Goal: Information Seeking & Learning: Find specific fact

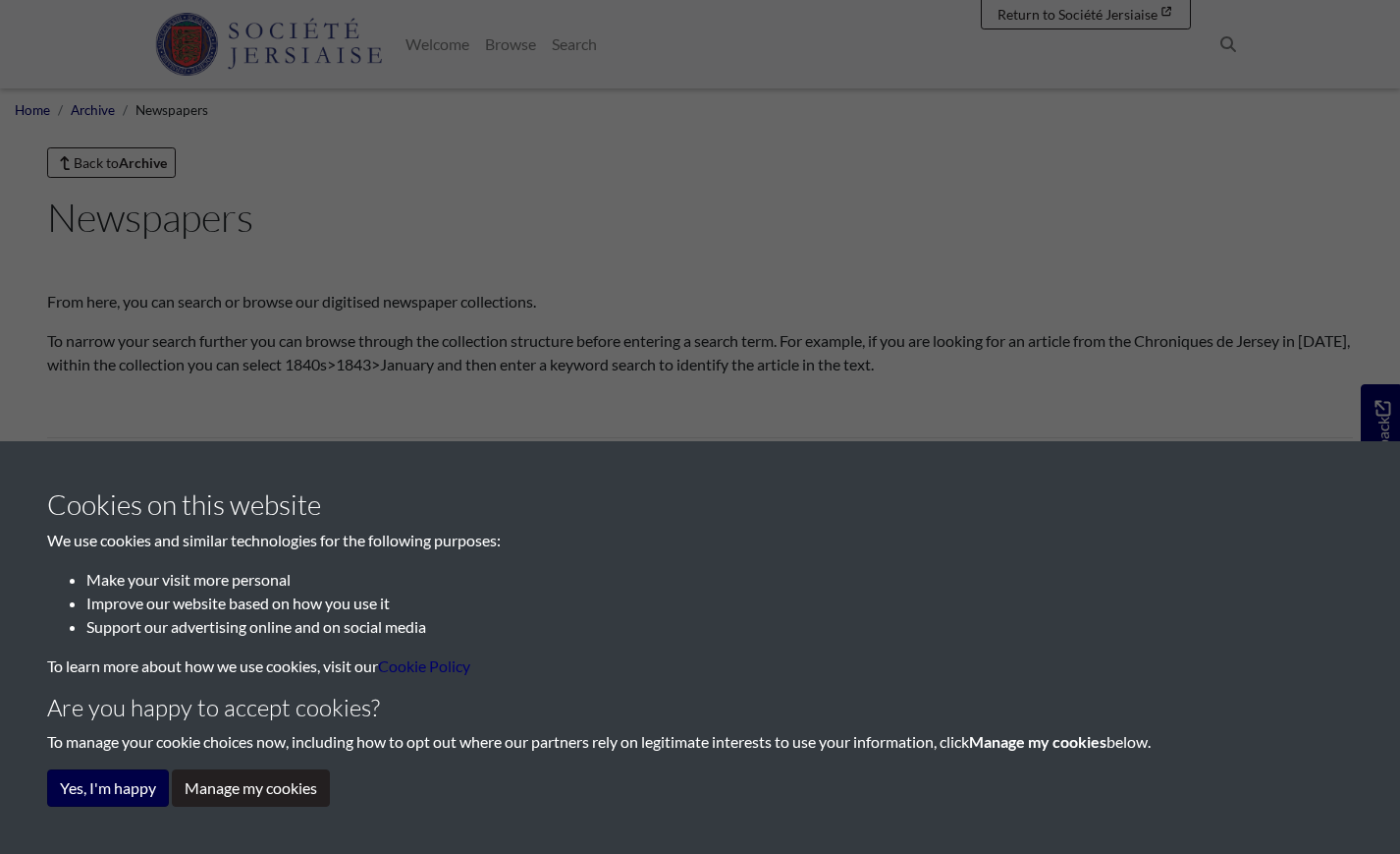
click at [97, 791] on button "Yes, I'm happy" at bounding box center [107, 788] width 121 height 38
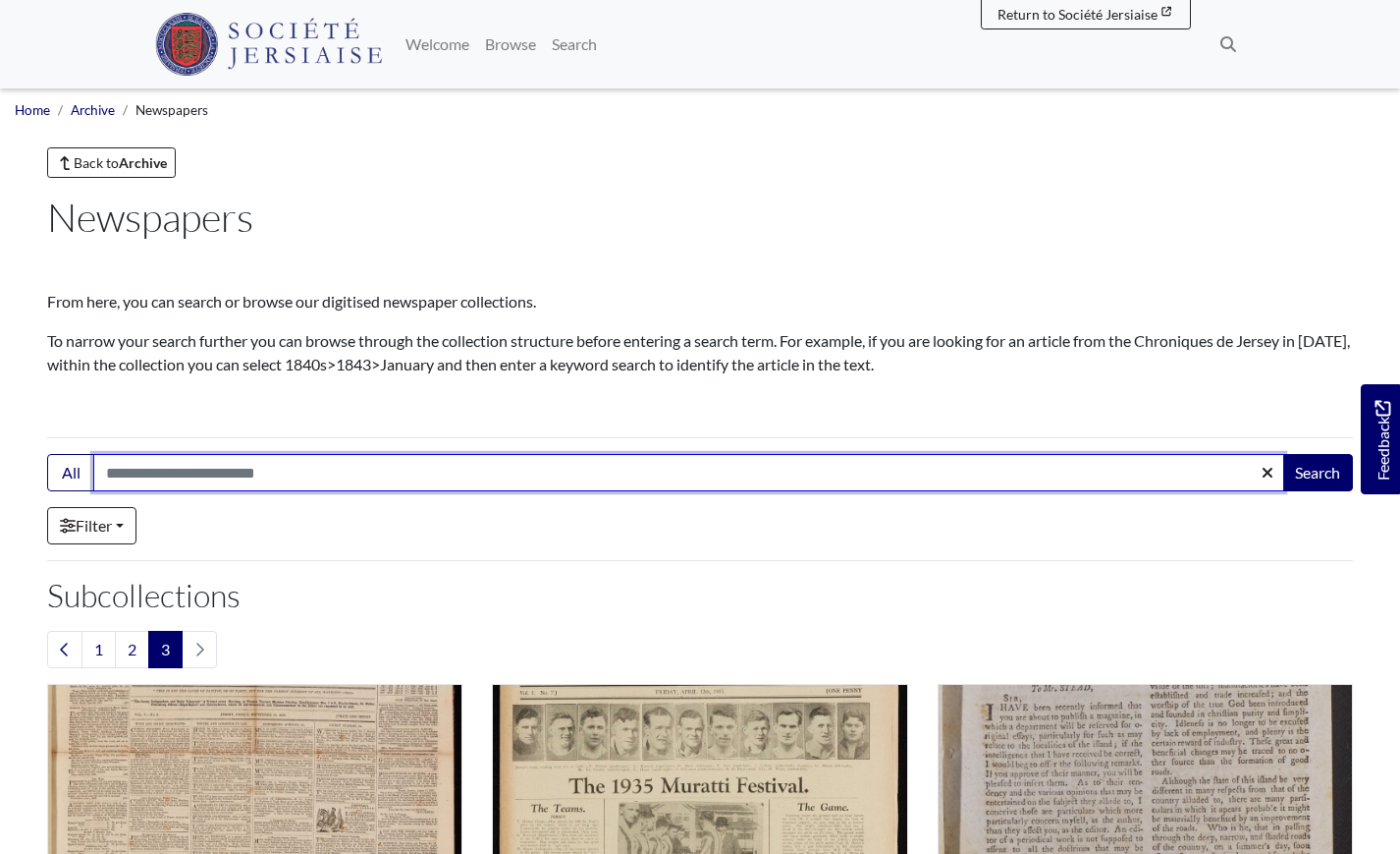
click at [458, 465] on input "Search:" at bounding box center [689, 473] width 1191 height 38
type input "**********"
click at [1317, 473] on button "Search" at bounding box center [1317, 473] width 71 height 38
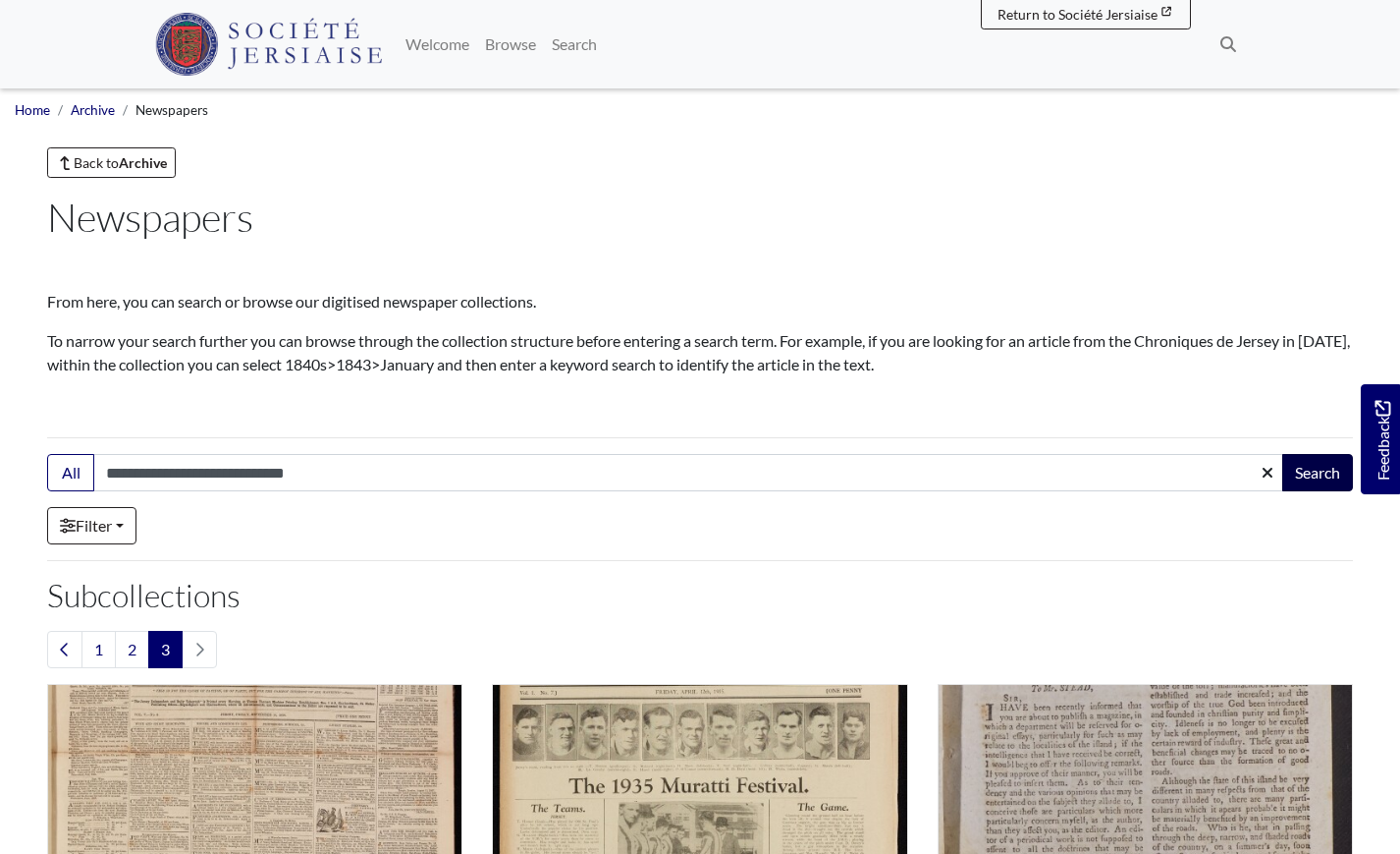
click at [1327, 480] on button "Search" at bounding box center [1317, 473] width 71 height 38
click at [1325, 480] on button "Search" at bounding box center [1317, 473] width 71 height 38
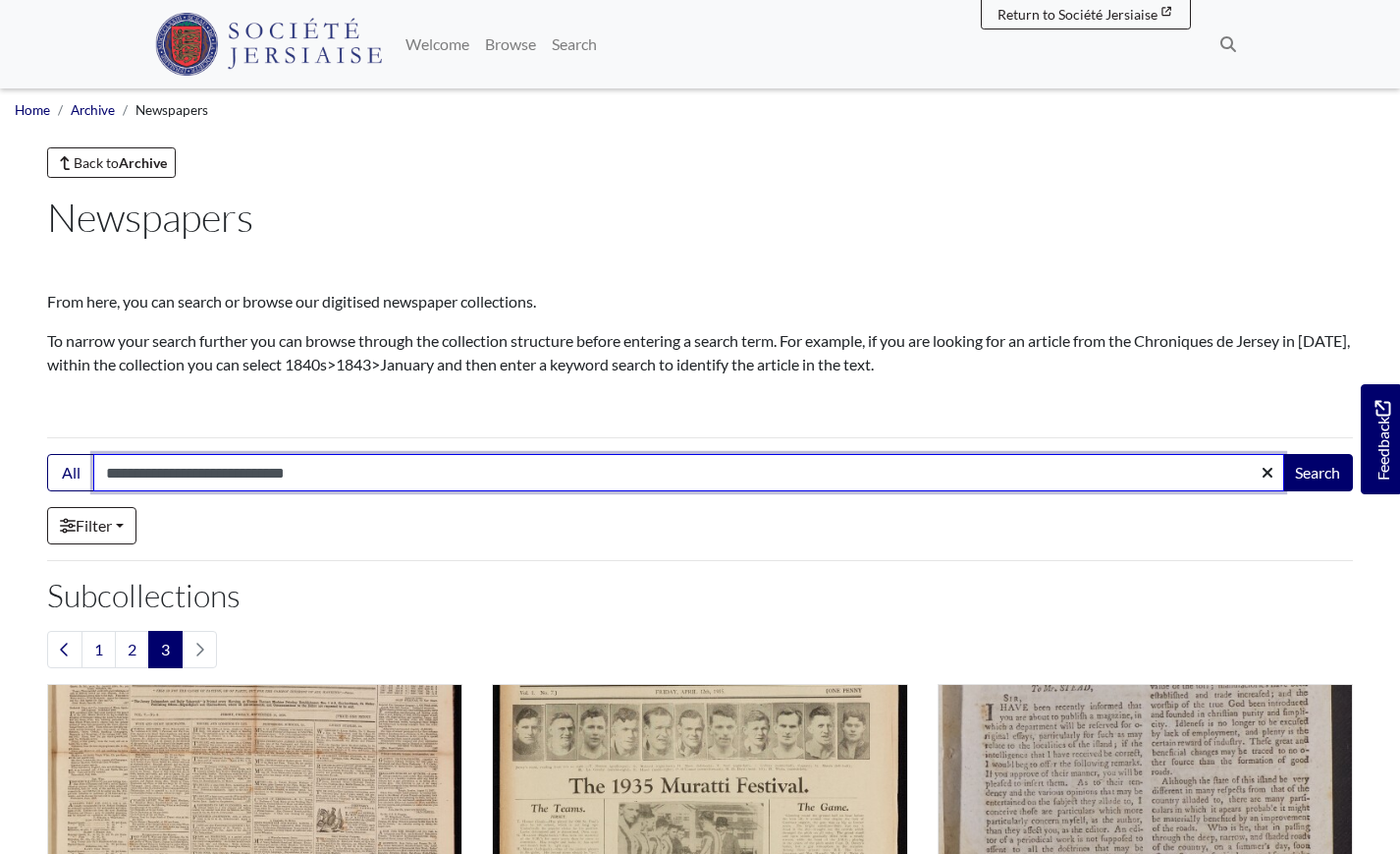
click at [438, 454] on input "**********" at bounding box center [689, 473] width 1191 height 38
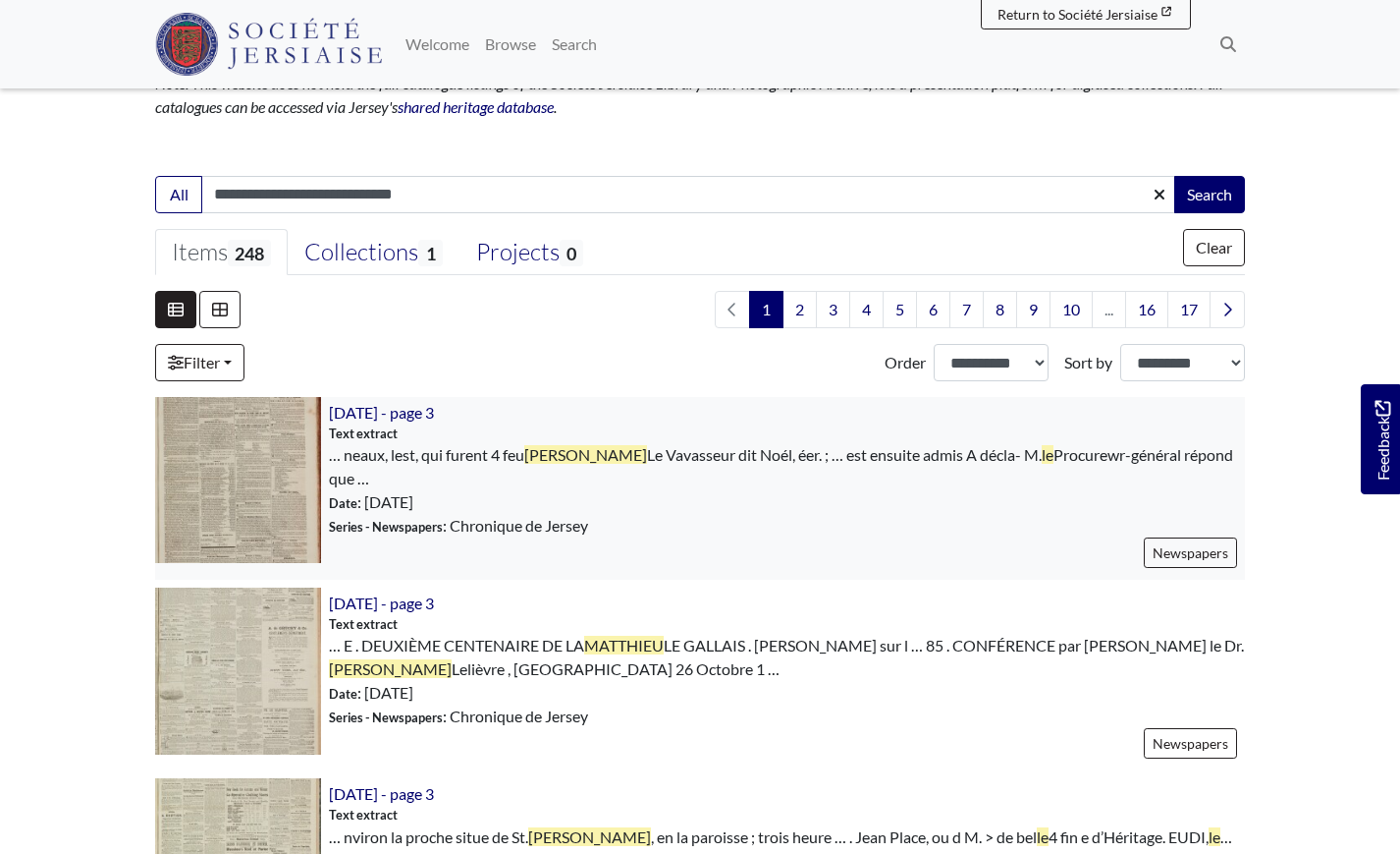
scroll to position [340, 0]
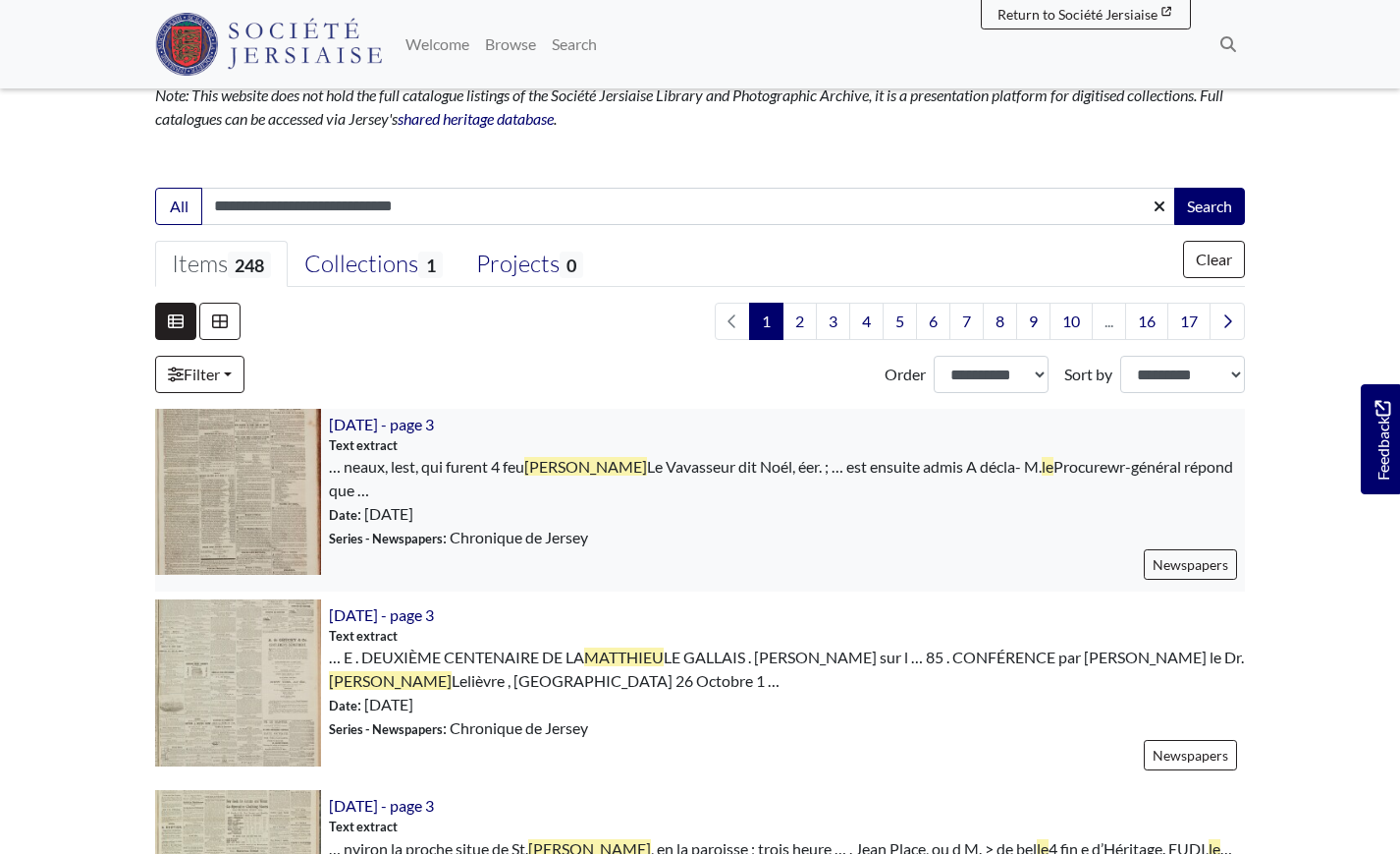
click at [237, 477] on img at bounding box center [238, 492] width 166 height 166
click at [275, 646] on img at bounding box center [238, 682] width 166 height 166
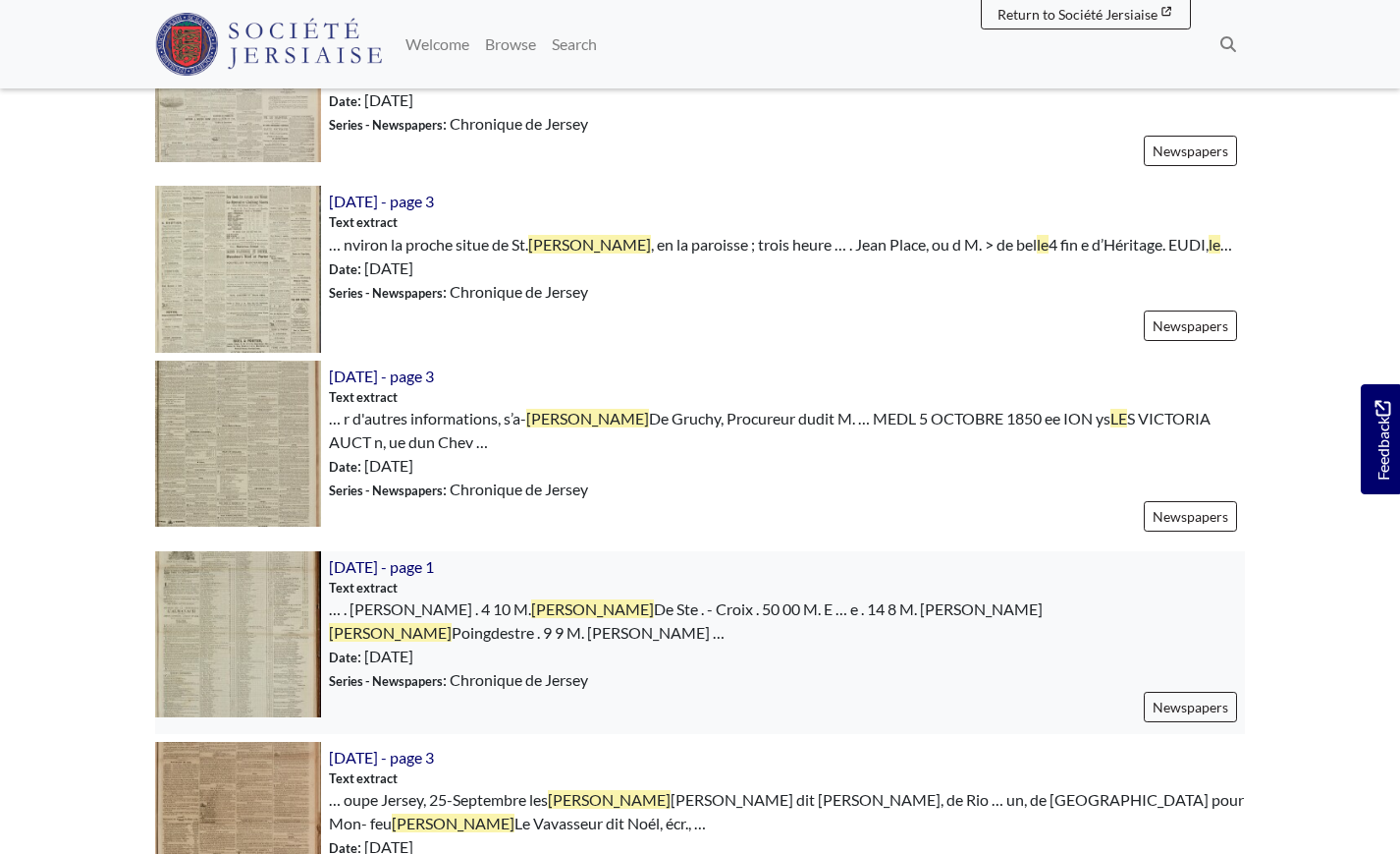
scroll to position [1260, 0]
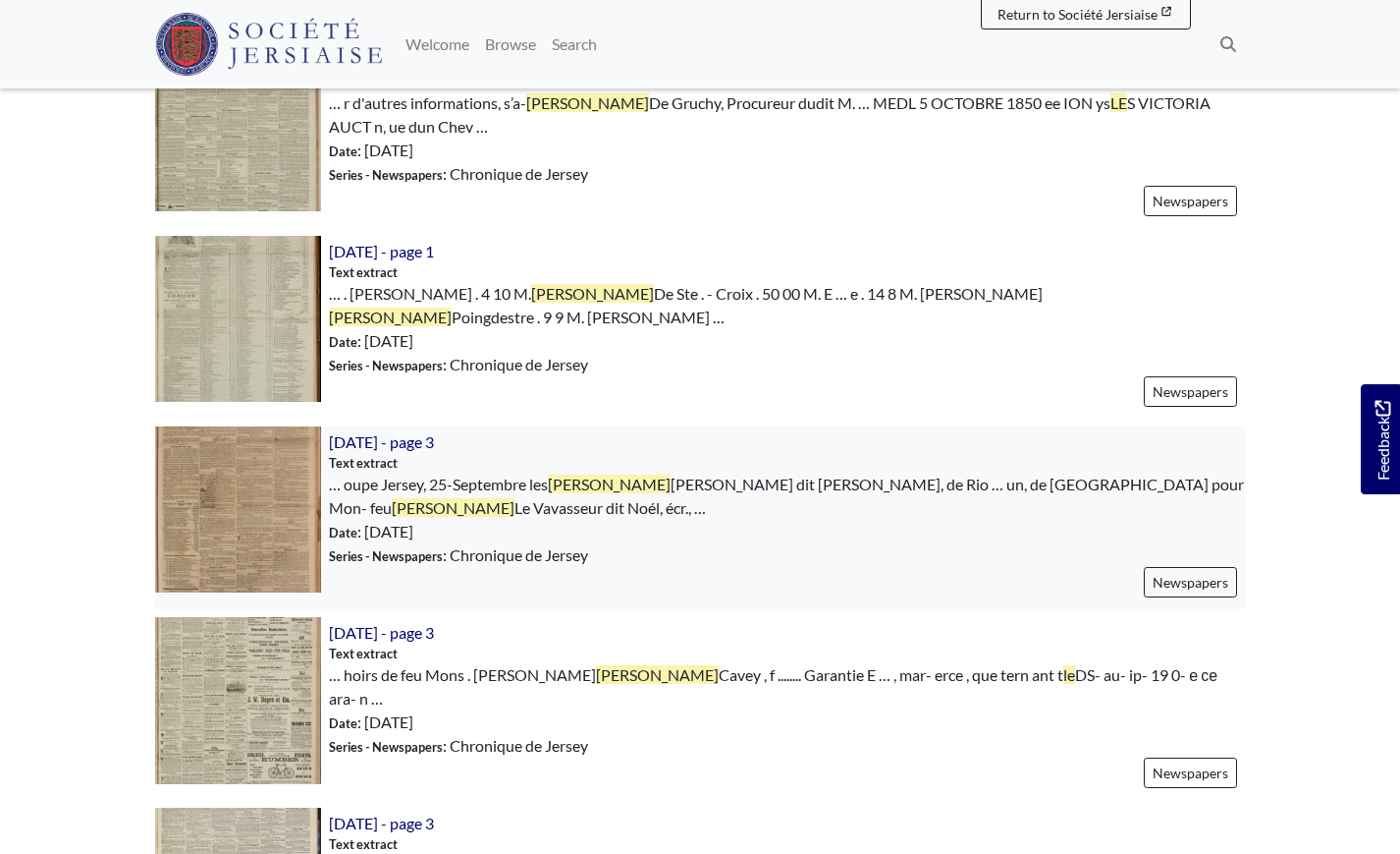
click at [239, 480] on img at bounding box center [238, 509] width 166 height 166
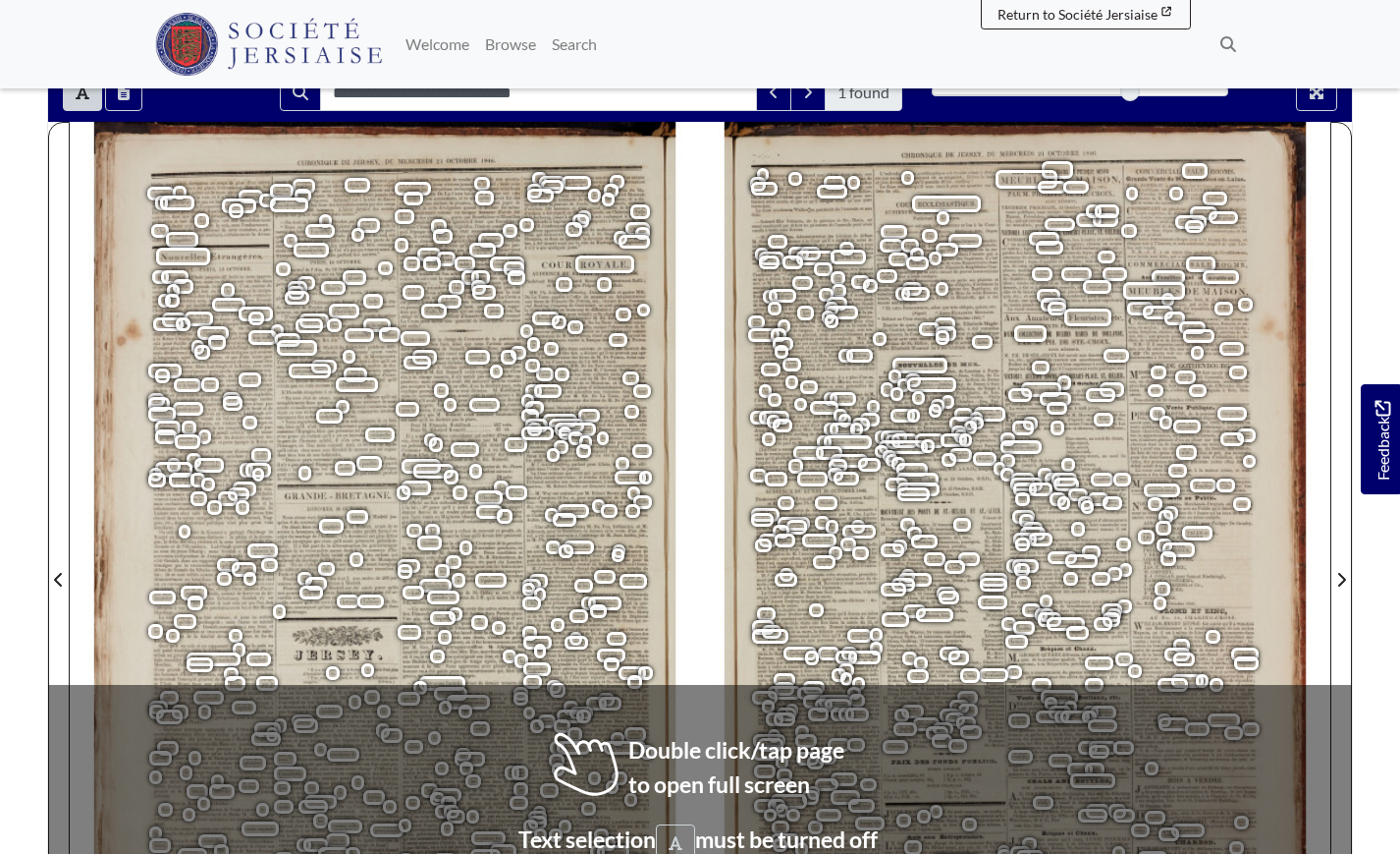
scroll to position [195, 0]
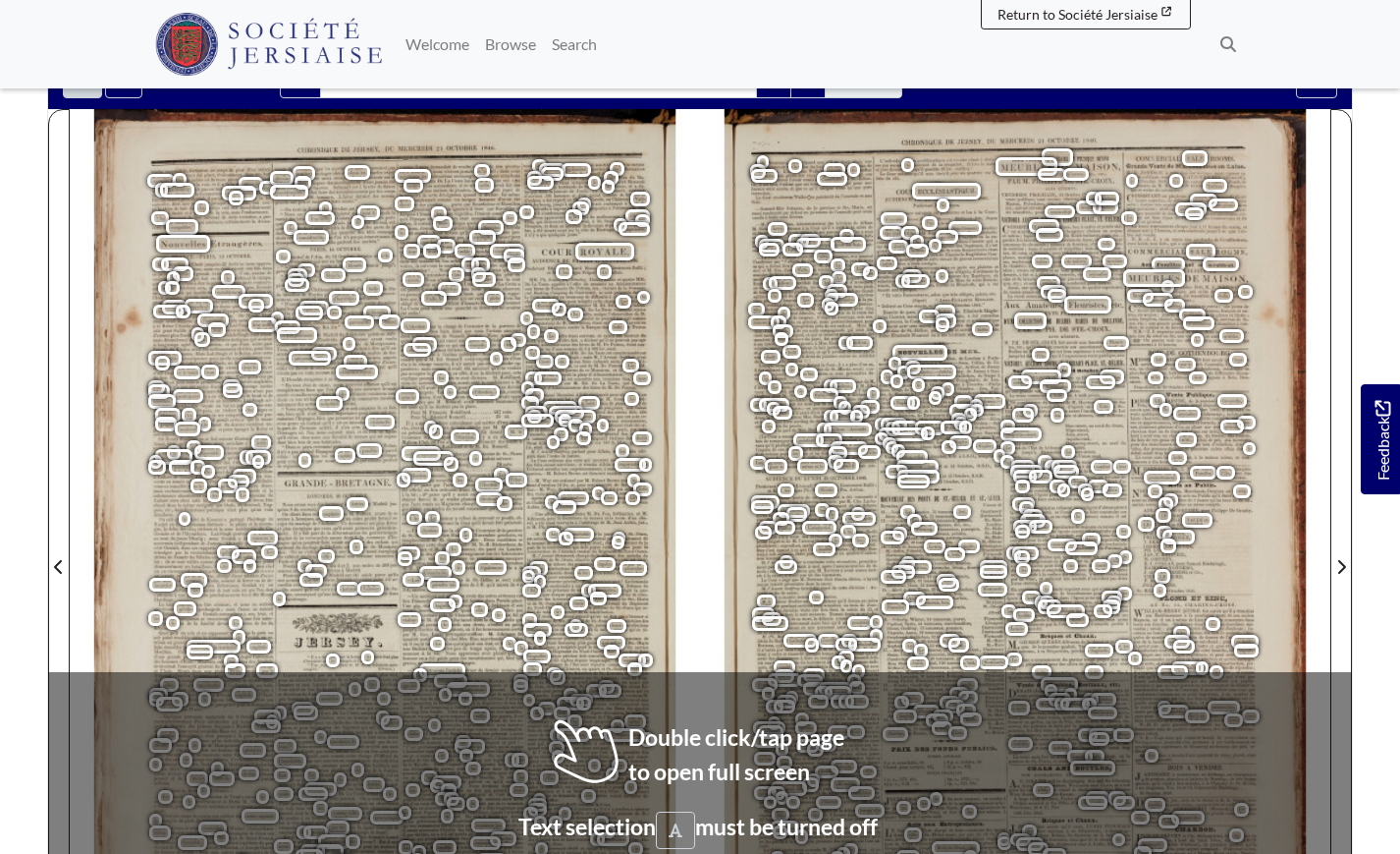
click at [841, 612] on span "Durant" at bounding box center [852, 612] width 47 height 7
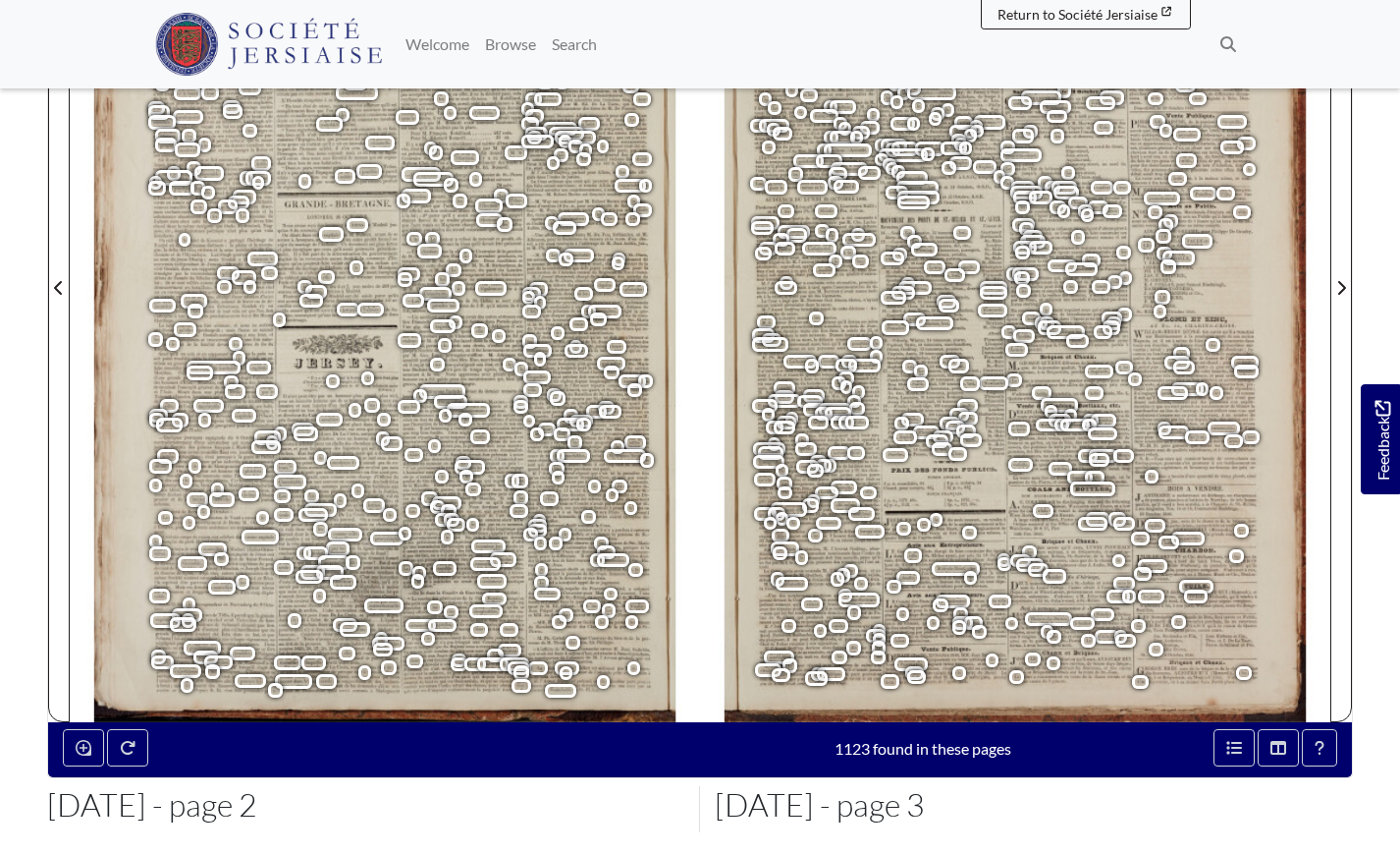
scroll to position [159, 0]
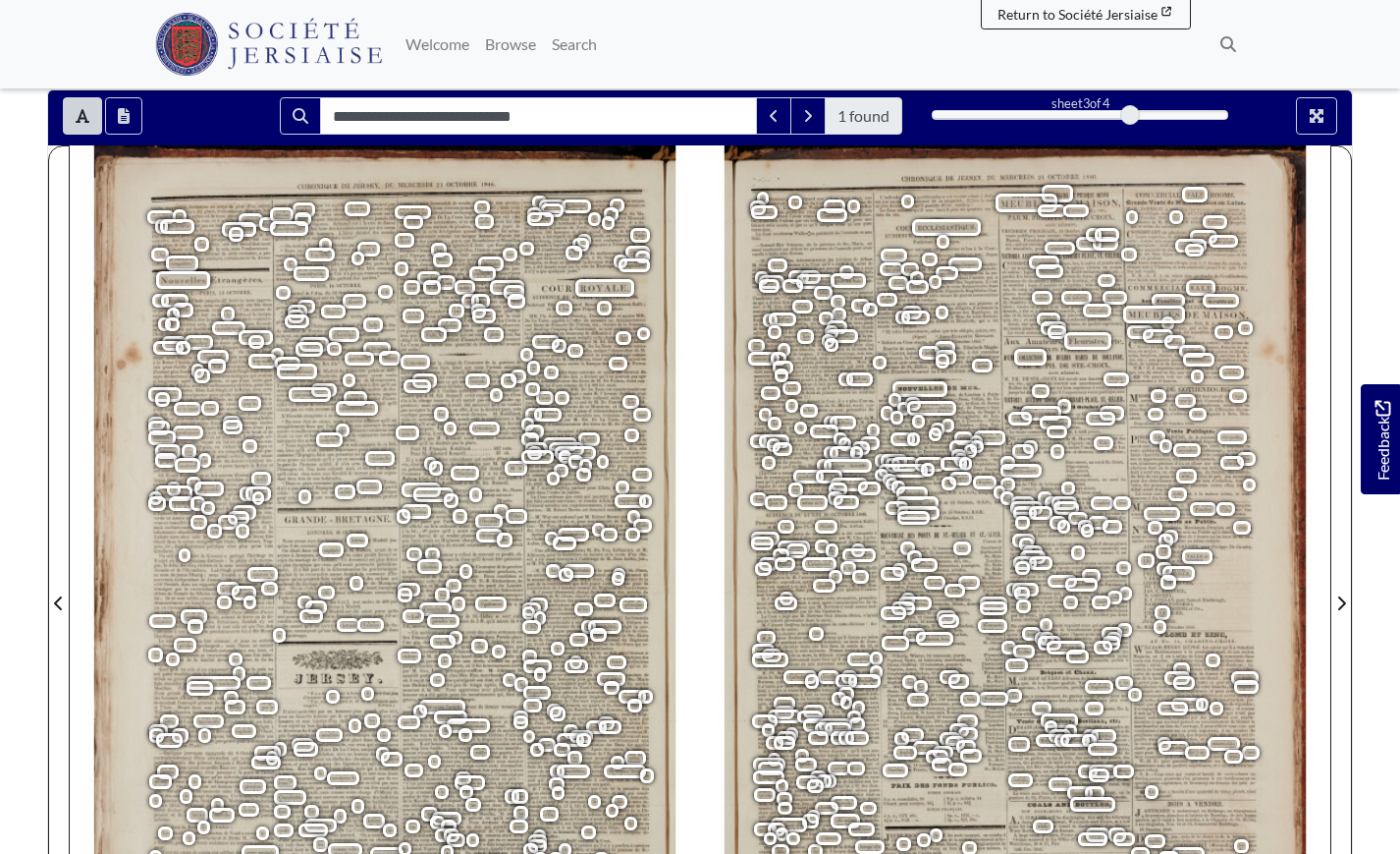
click at [231, 261] on div "eédé A une instruction qui aménera certainement la décou-" at bounding box center [211, 259] width 118 height 6
click at [212, 254] on span "informé" at bounding box center [213, 252] width 20 height 7
click at [236, 248] on span "sans" at bounding box center [237, 247] width 12 height 7
click at [233, 304] on span "encore" at bounding box center [239, 304] width 17 height 7
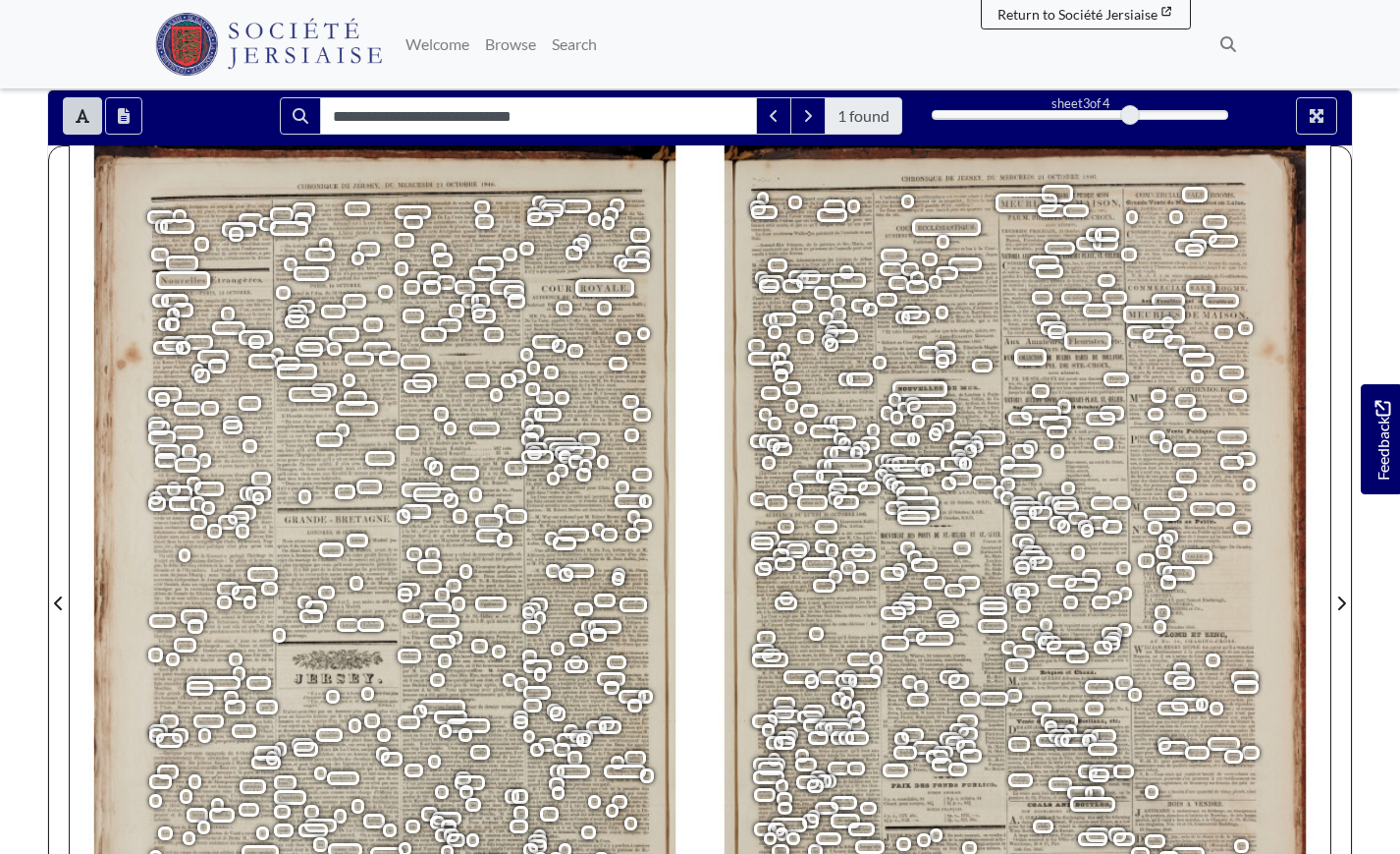
click at [310, 469] on span "Yon" at bounding box center [311, 468] width 10 height 7
drag, startPoint x: 351, startPoint y: 571, endPoint x: 386, endPoint y: 603, distance: 47.4
click at [352, 571] on div "Nous avons recudes journaux et lettres de Madrid jus- que V’'acte remis au Magi…" at bounding box center [401, 680] width 496 height 285
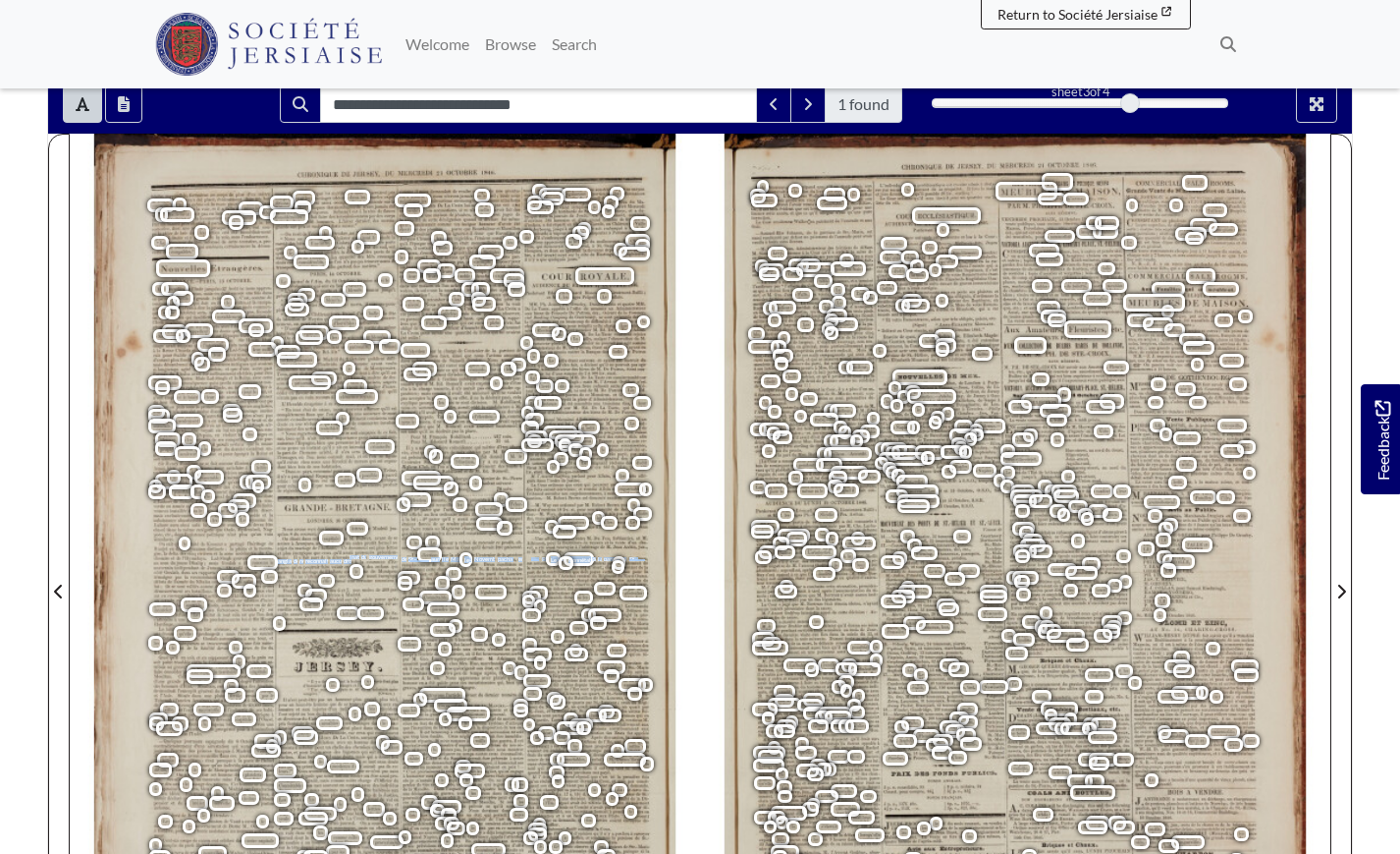
scroll to position [189, 0]
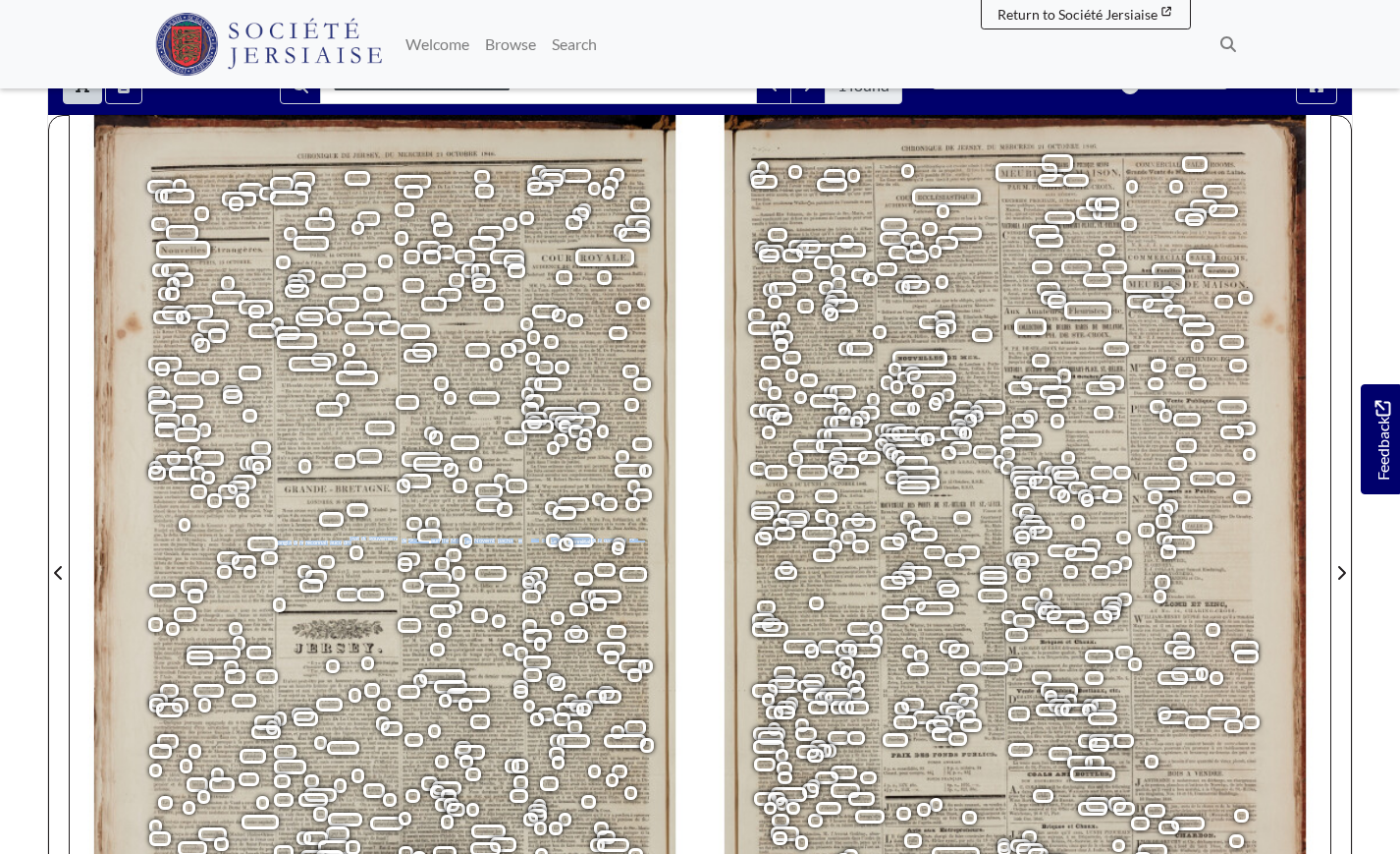
click at [578, 546] on span "Connétable" at bounding box center [580, 540] width 32 height 14
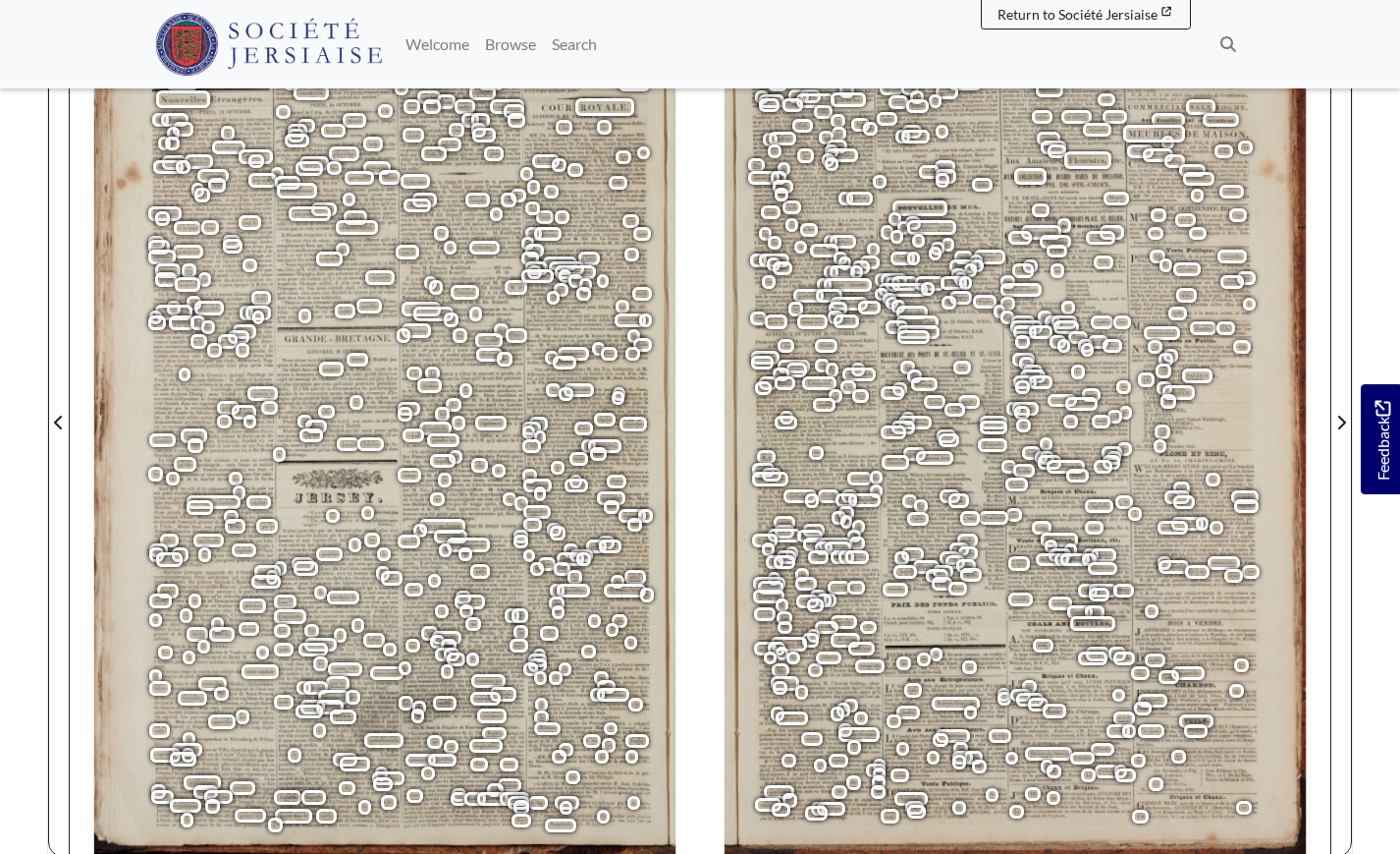
scroll to position [0, 0]
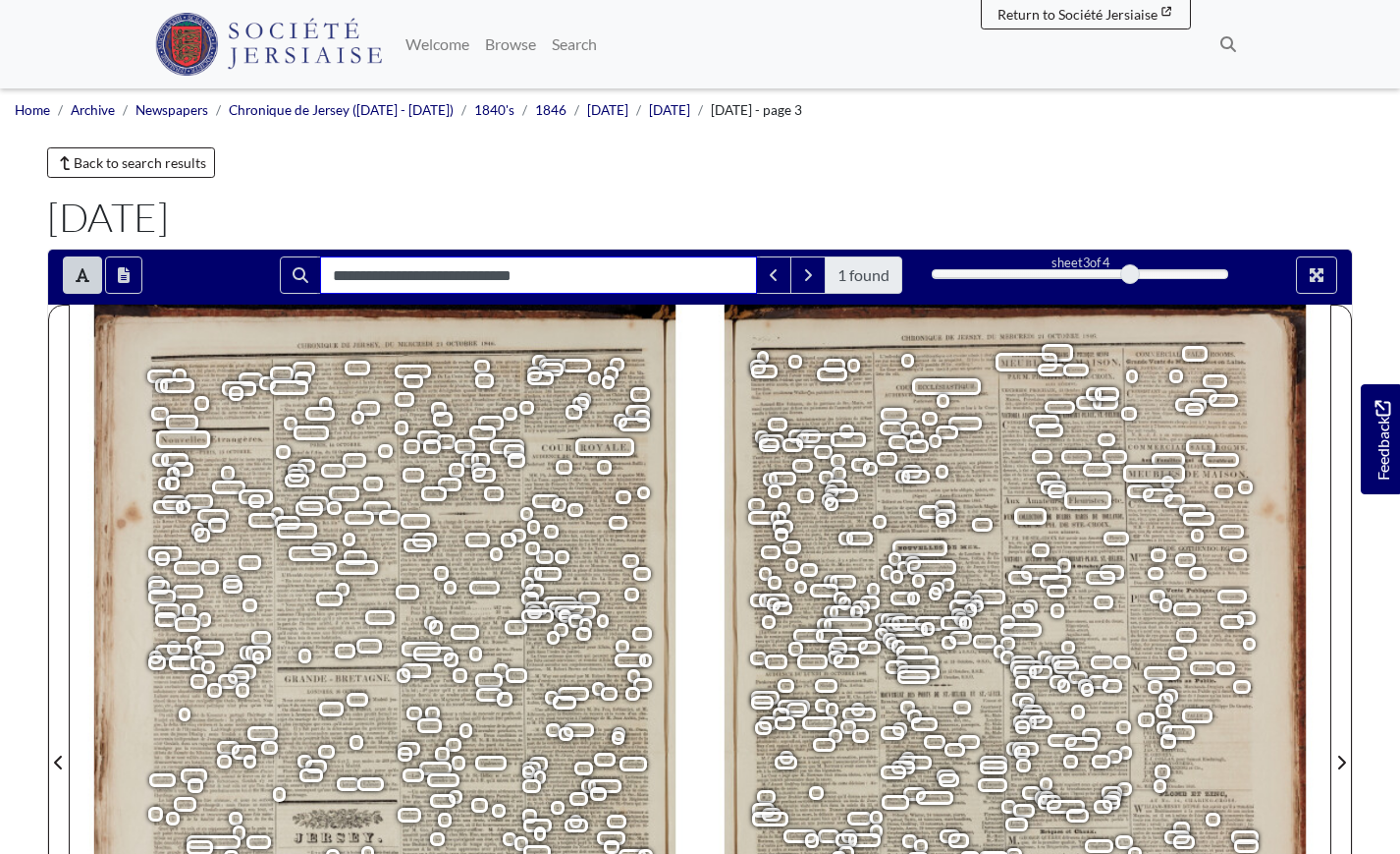
click at [405, 276] on input "**********" at bounding box center [538, 276] width 437 height 38
click at [479, 266] on input "**********" at bounding box center [538, 276] width 437 height 38
type input "**********"
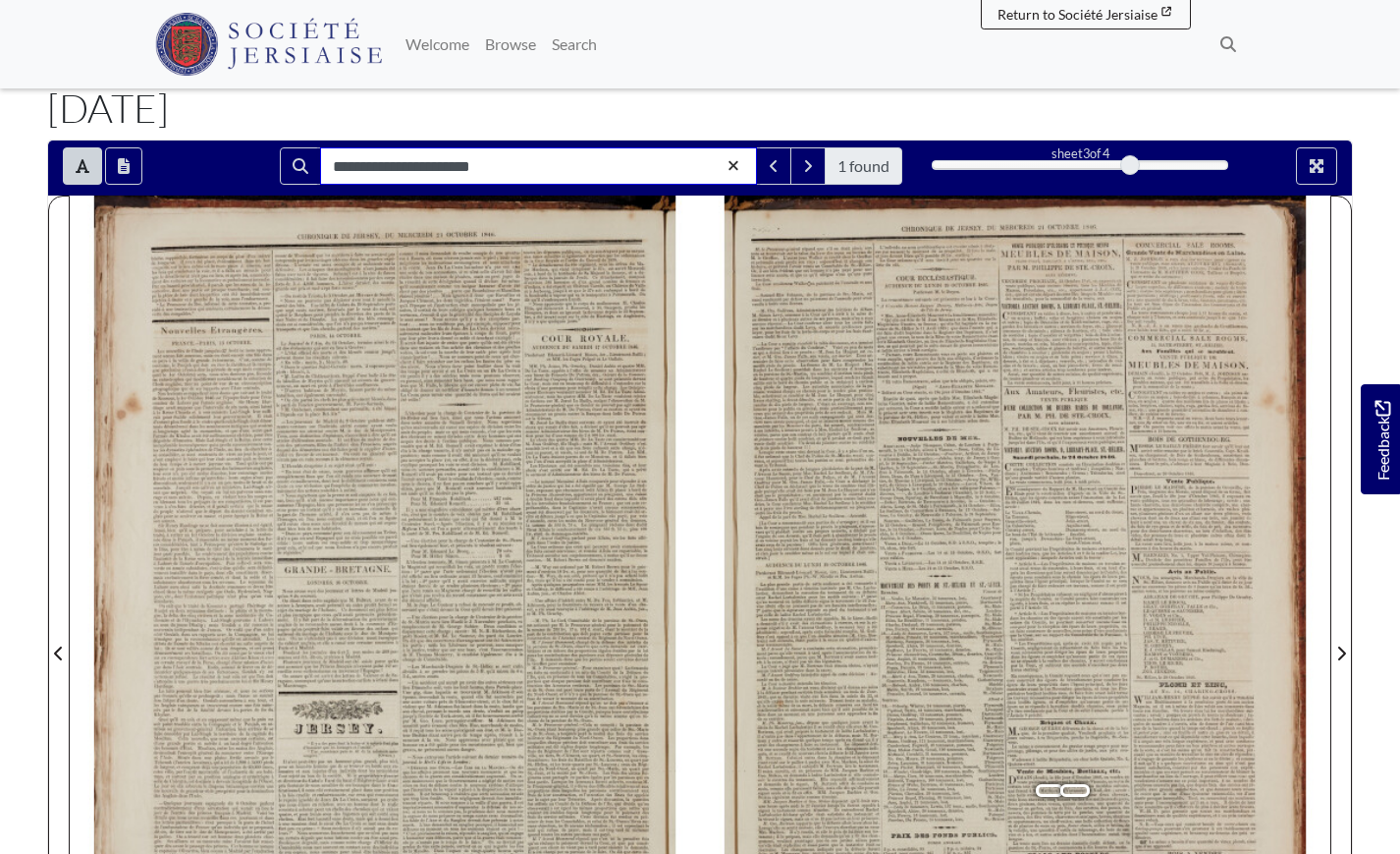
scroll to position [424, 0]
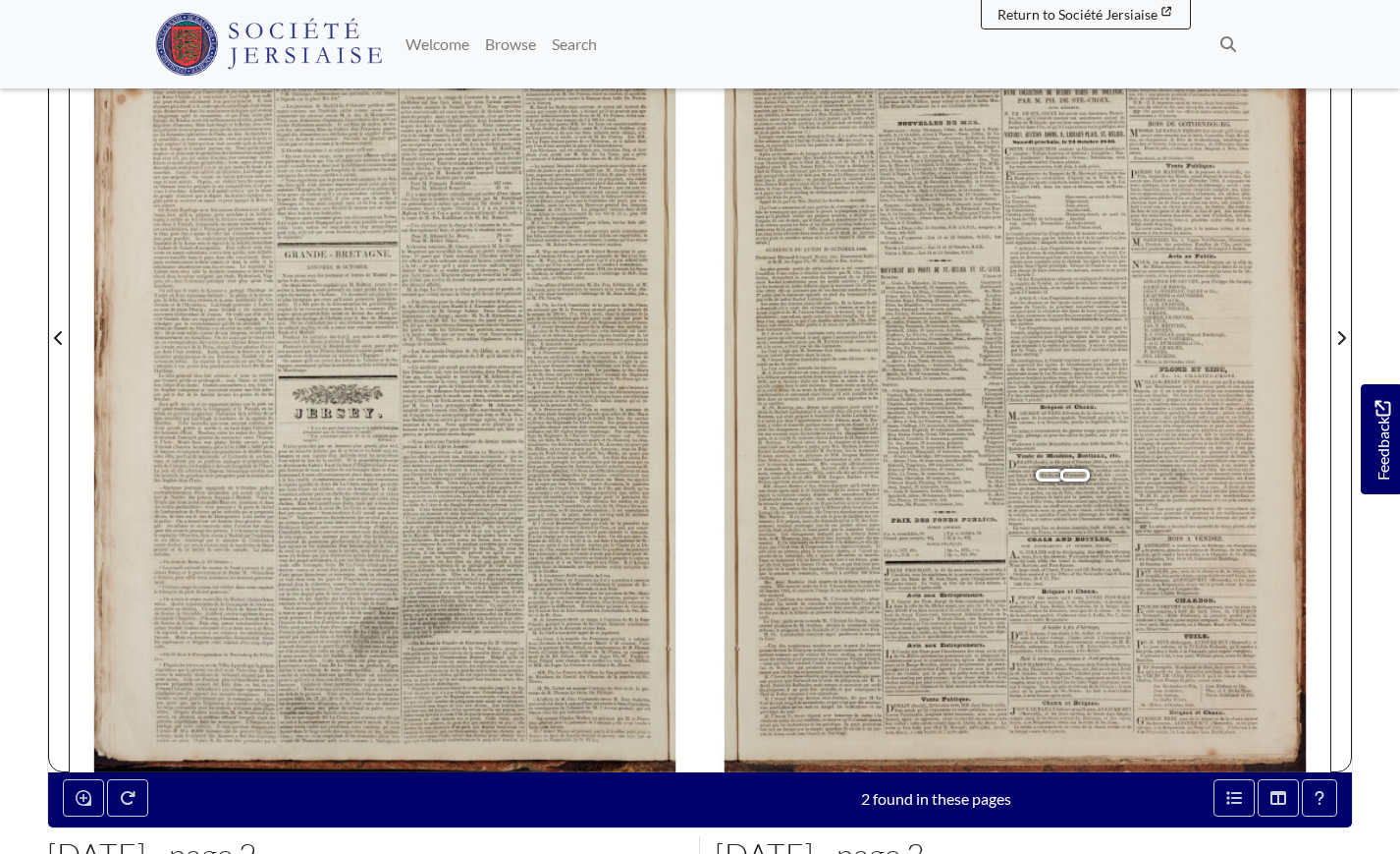
click at [1055, 494] on span "terre" at bounding box center [1061, 496] width 12 height 7
click at [1059, 487] on span "veaux," at bounding box center [1057, 488] width 16 height 7
click at [1059, 488] on span "veaux," at bounding box center [1057, 488] width 16 height 7
click at [1095, 482] on span "meilleures" at bounding box center [1107, 484] width 28 height 7
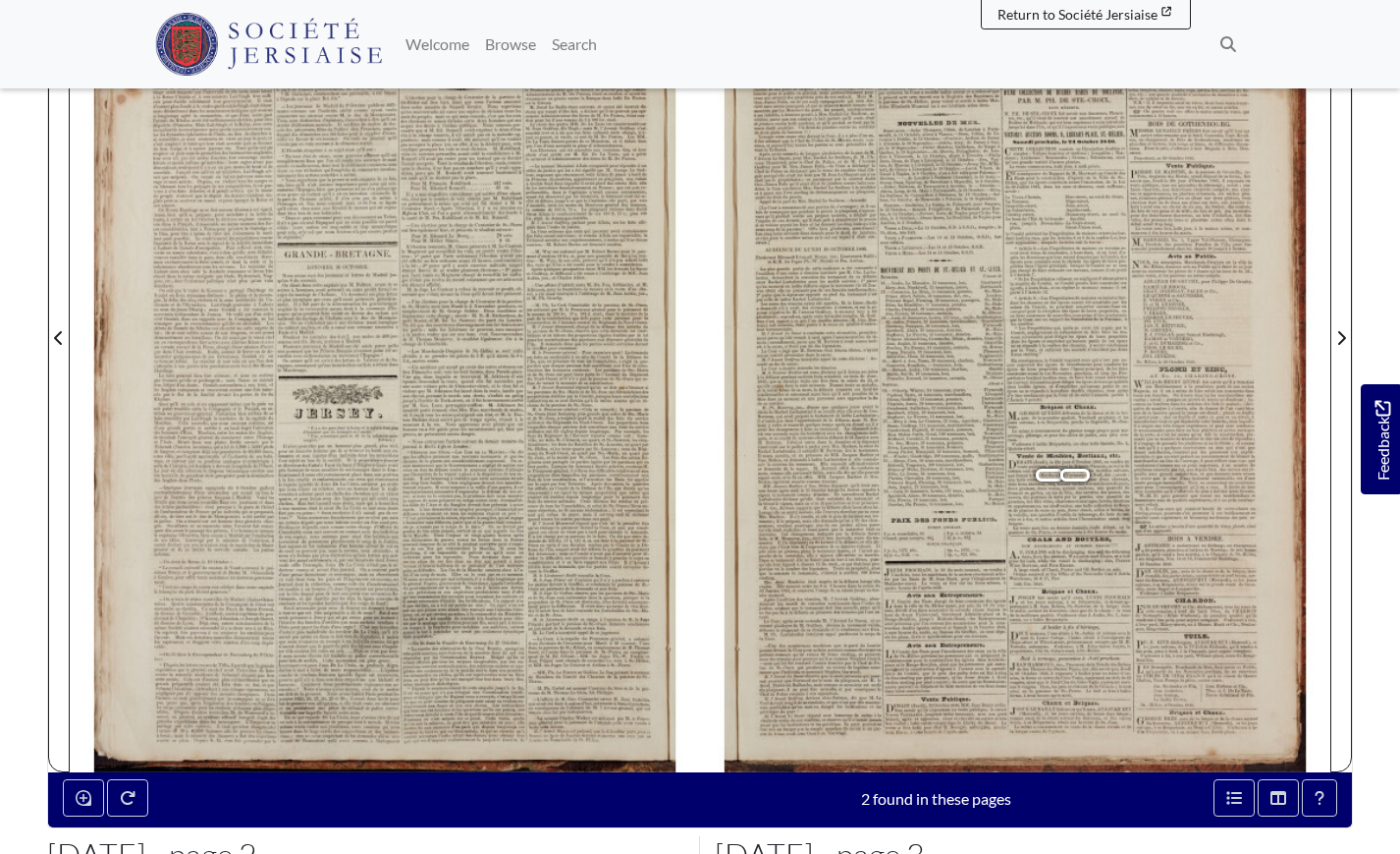
click at [1061, 491] on span "de" at bounding box center [1062, 492] width 6 height 7
click at [68, 794] on button "Enable or disable loupe tool (Alt+L)" at bounding box center [83, 798] width 41 height 38
click at [1048, 486] on div at bounding box center [1016, 326] width 631 height 892
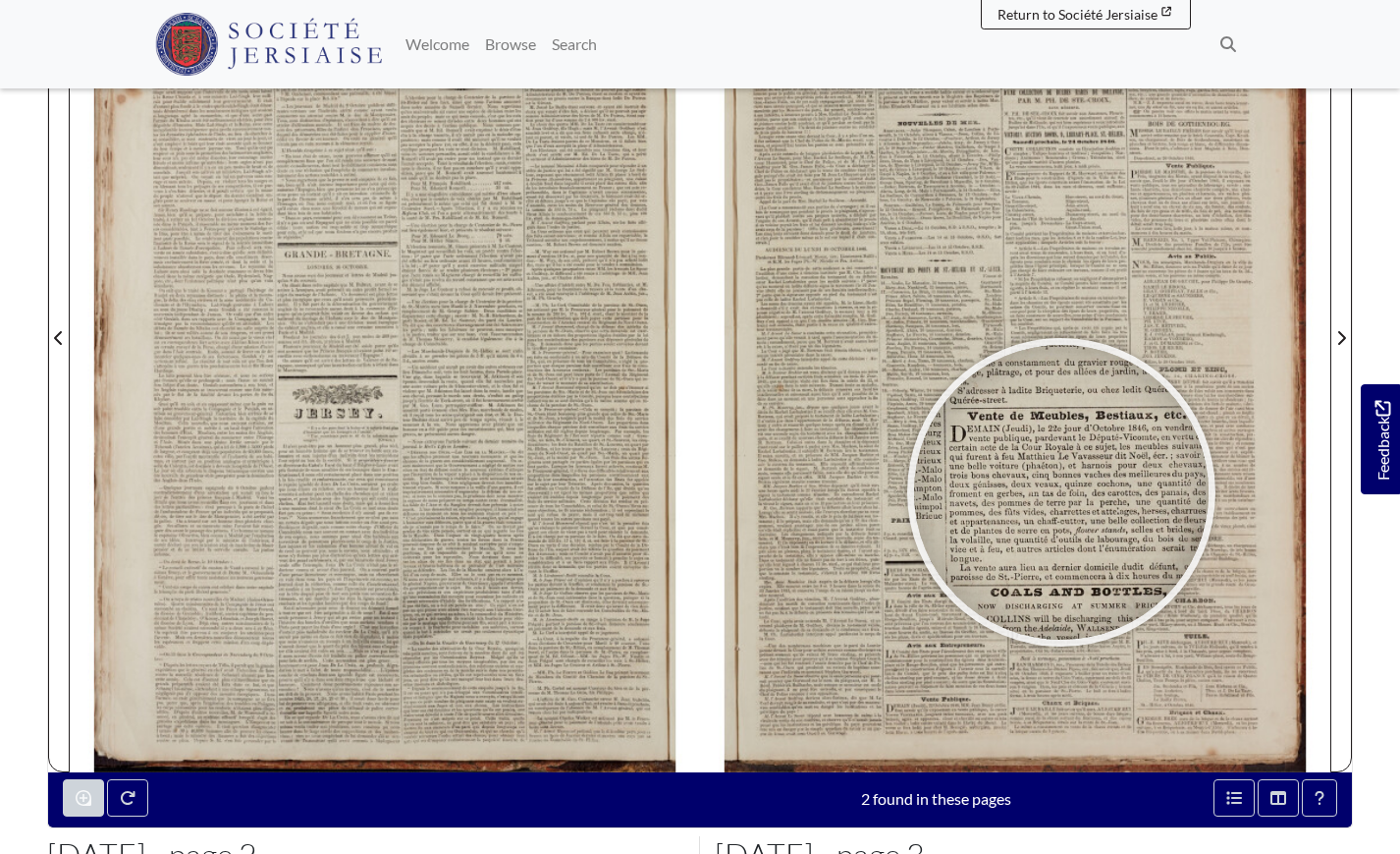
click at [1062, 492] on div at bounding box center [1062, 492] width 295 height 295
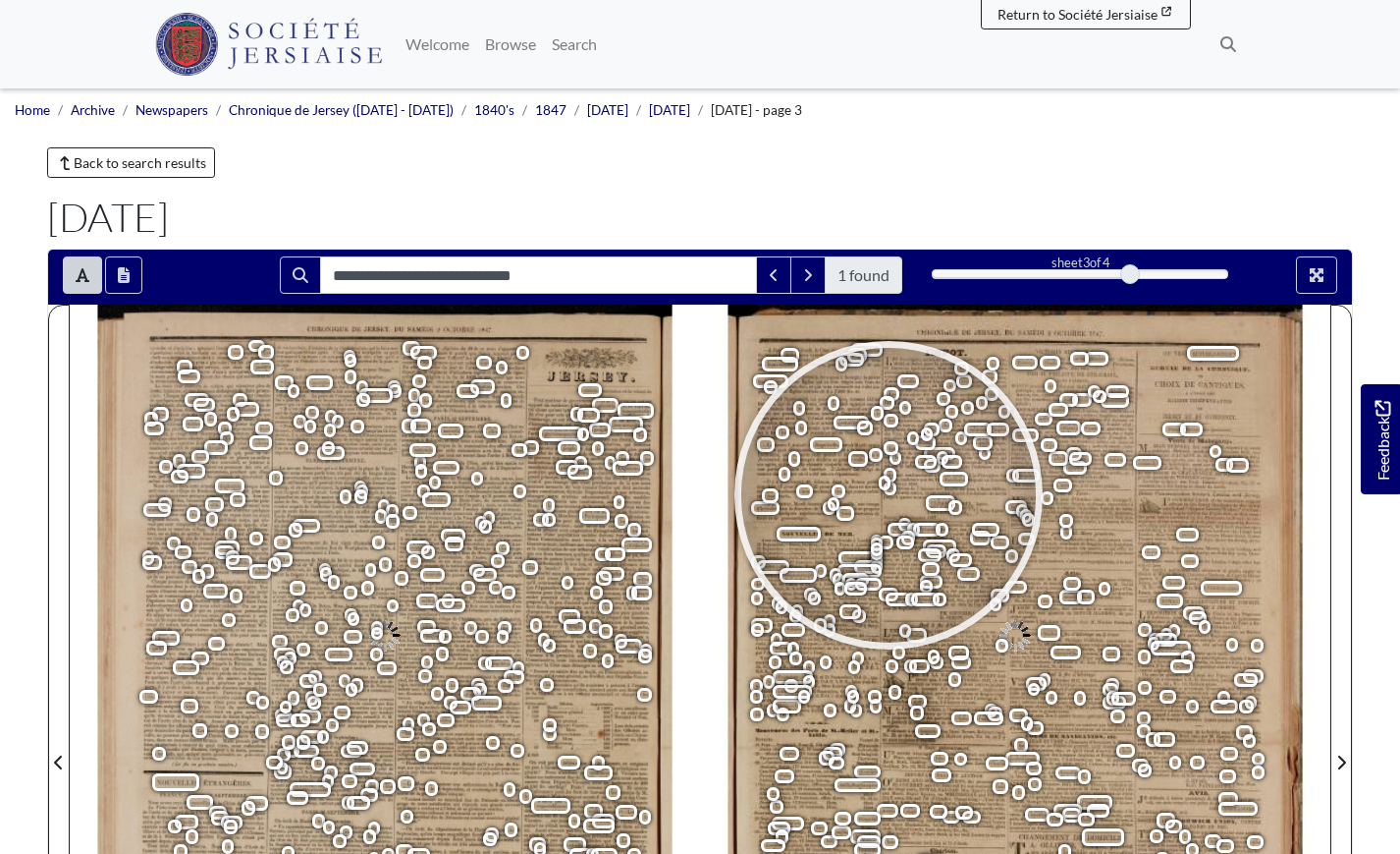
type input "**********"
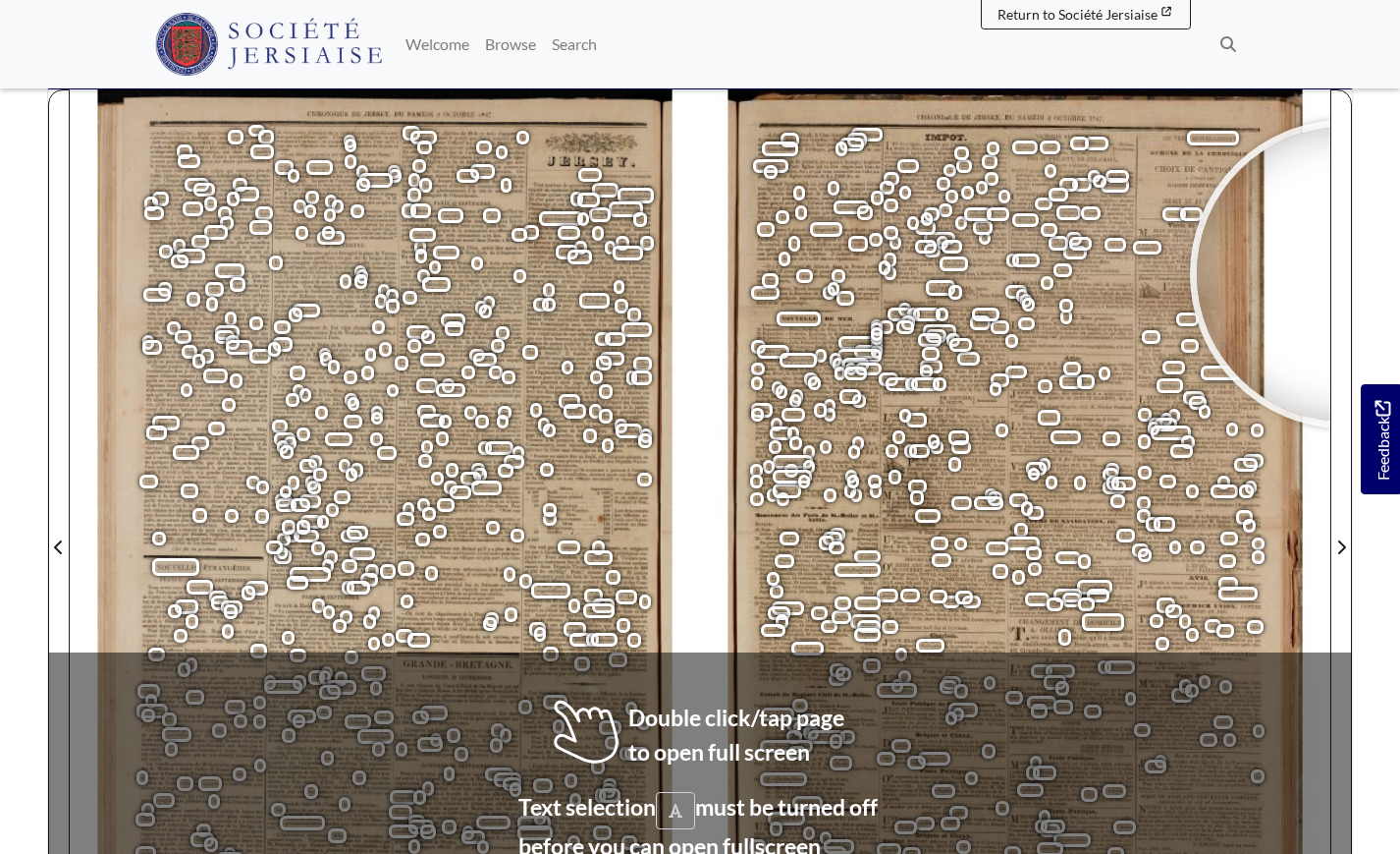
scroll to position [228, 0]
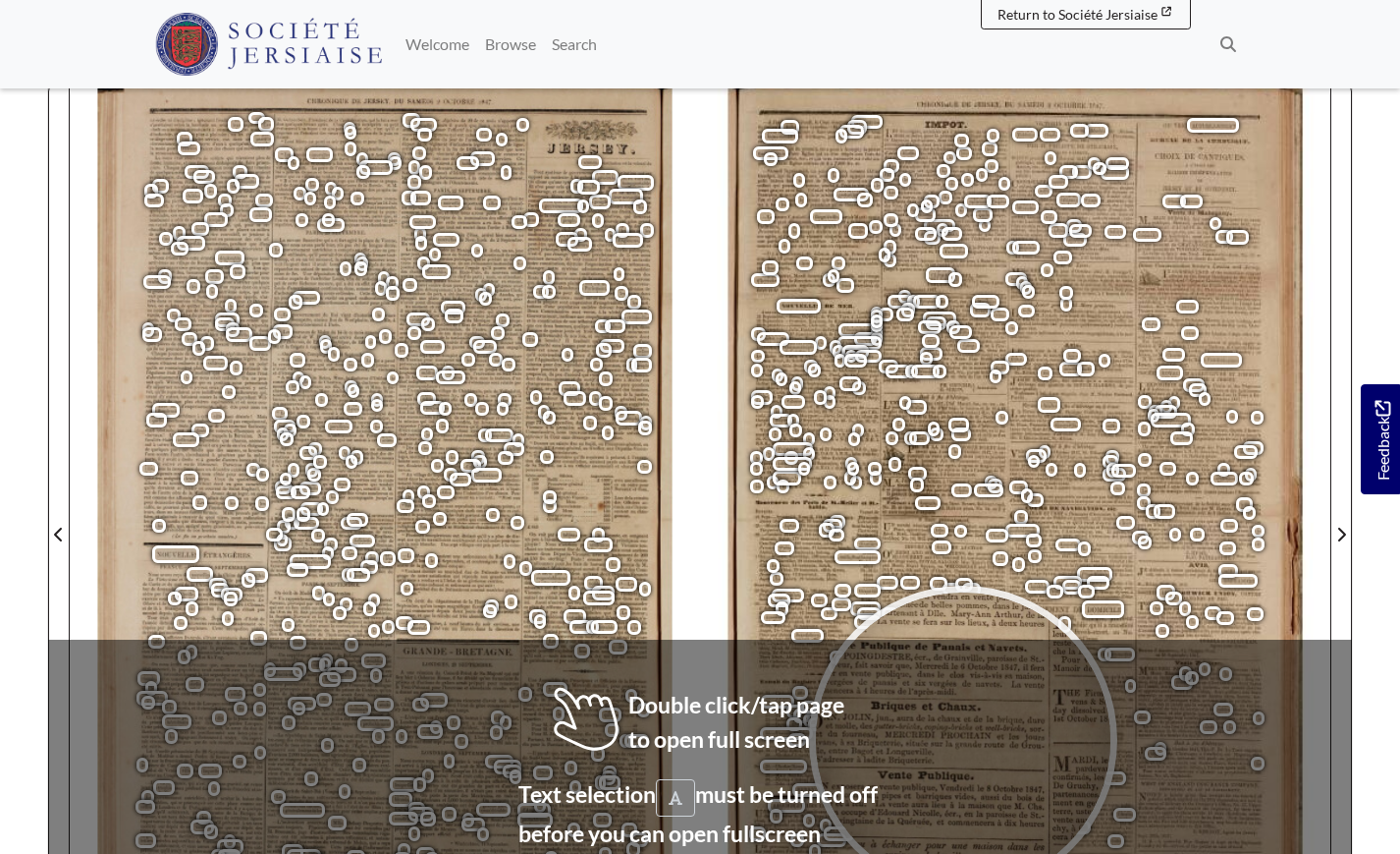
click at [963, 740] on div at bounding box center [963, 740] width 295 height 295
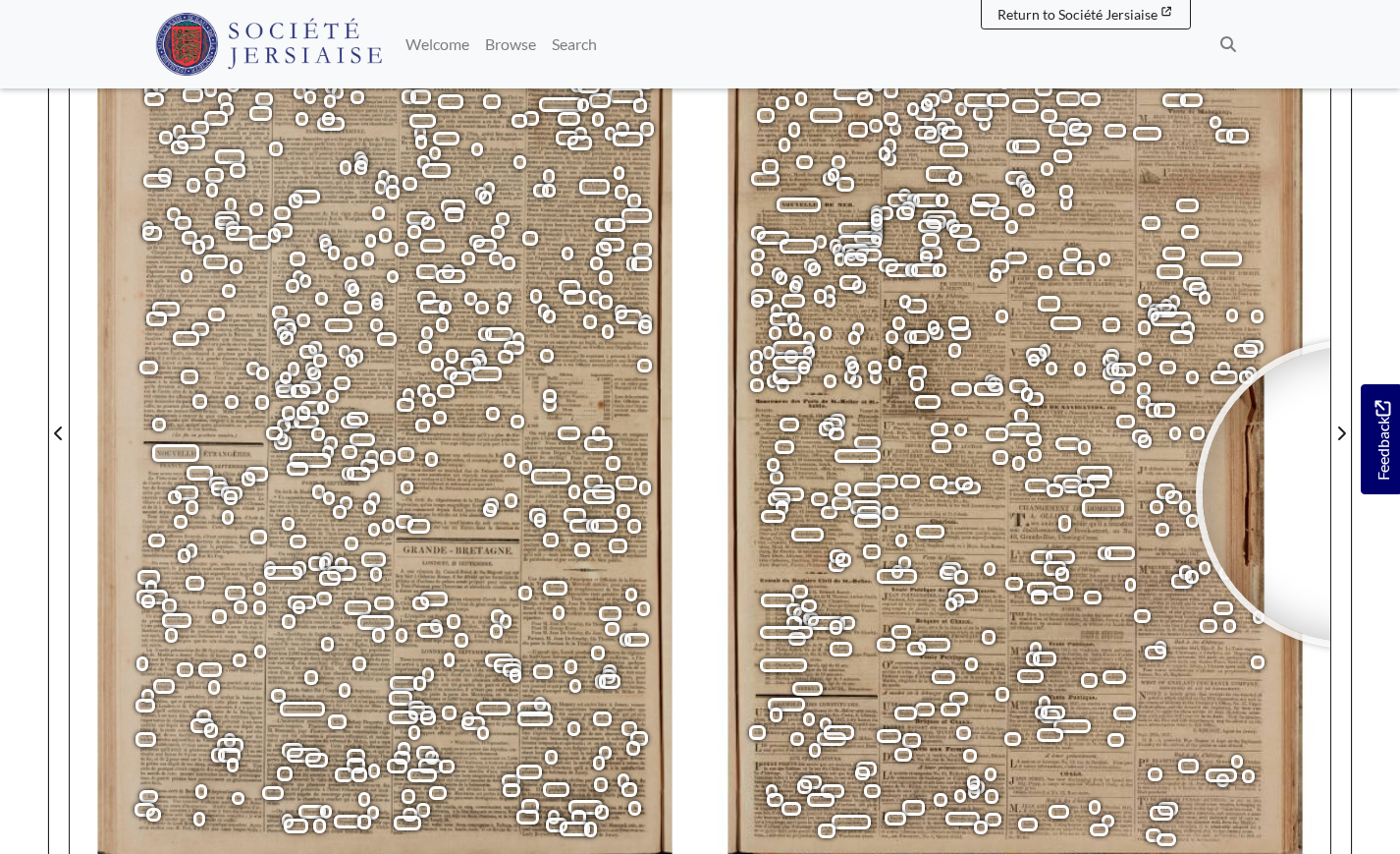
scroll to position [341, 0]
